Goal: Task Accomplishment & Management: Use online tool/utility

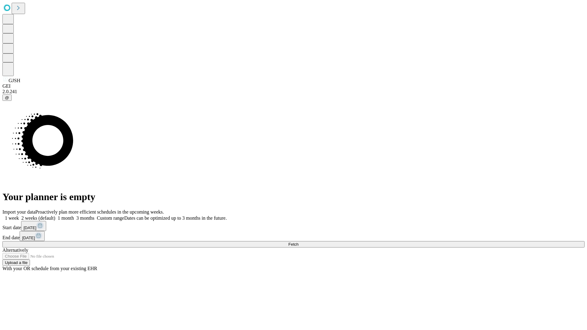
click at [299, 242] on span "Fetch" at bounding box center [293, 244] width 10 height 5
